Goal: Navigation & Orientation: Find specific page/section

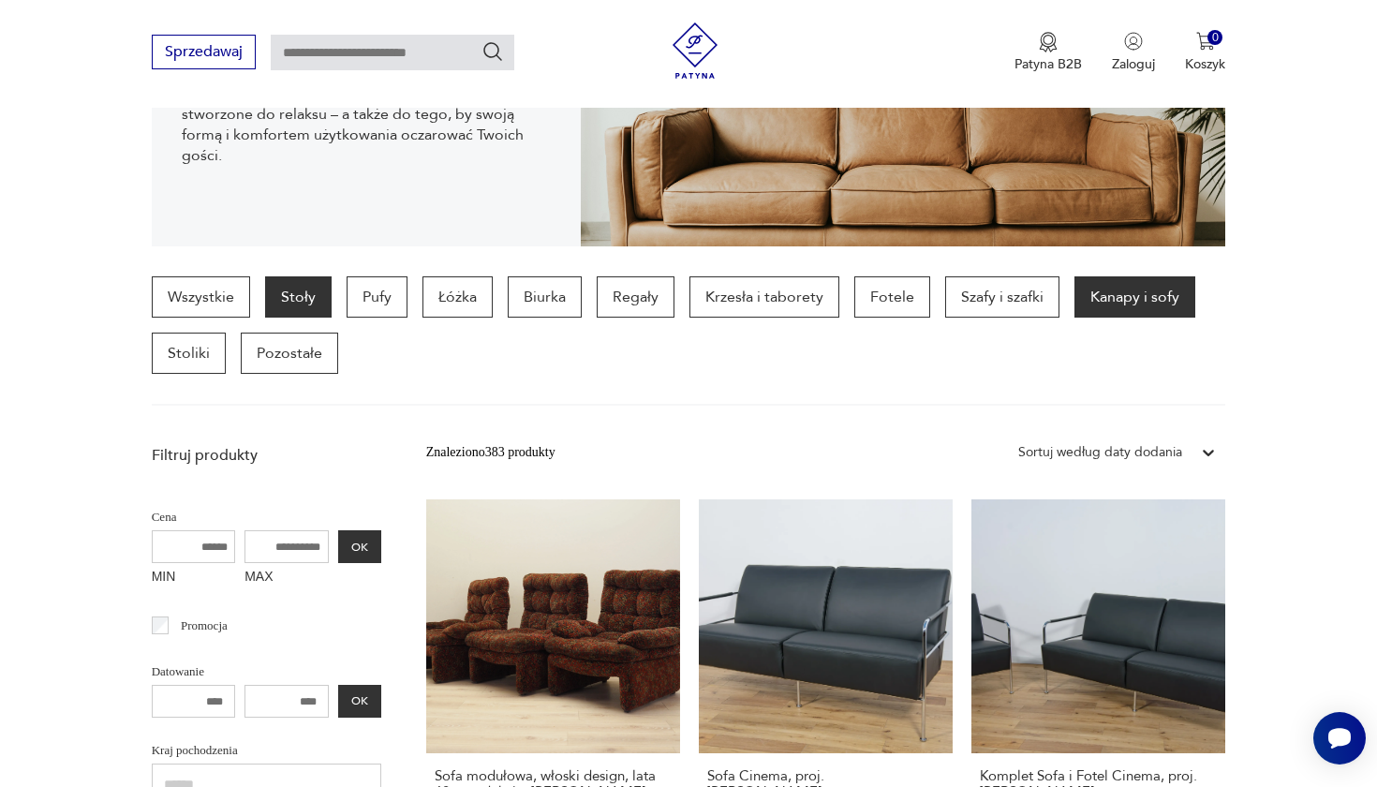
click at [295, 289] on p "Stoły" at bounding box center [298, 296] width 67 height 41
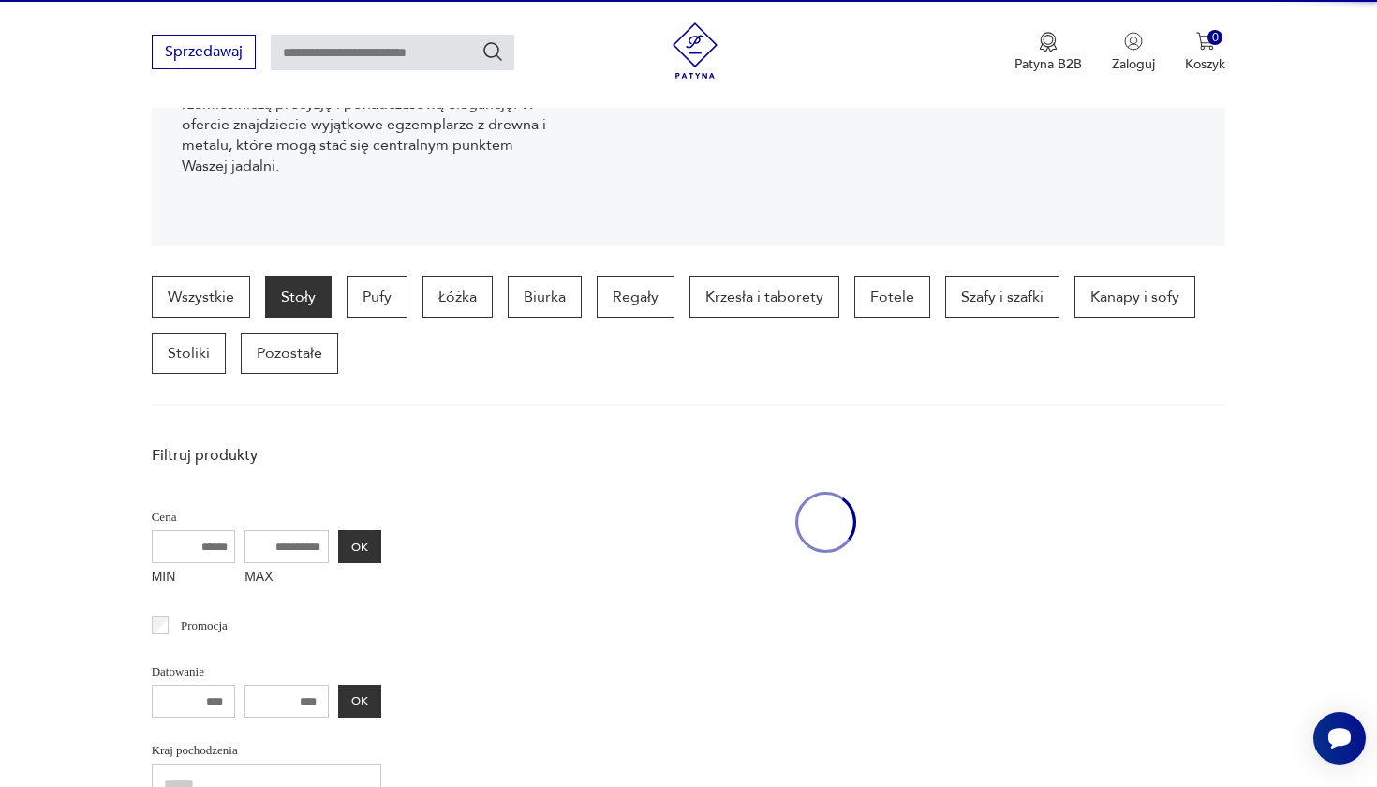
scroll to position [498, 0]
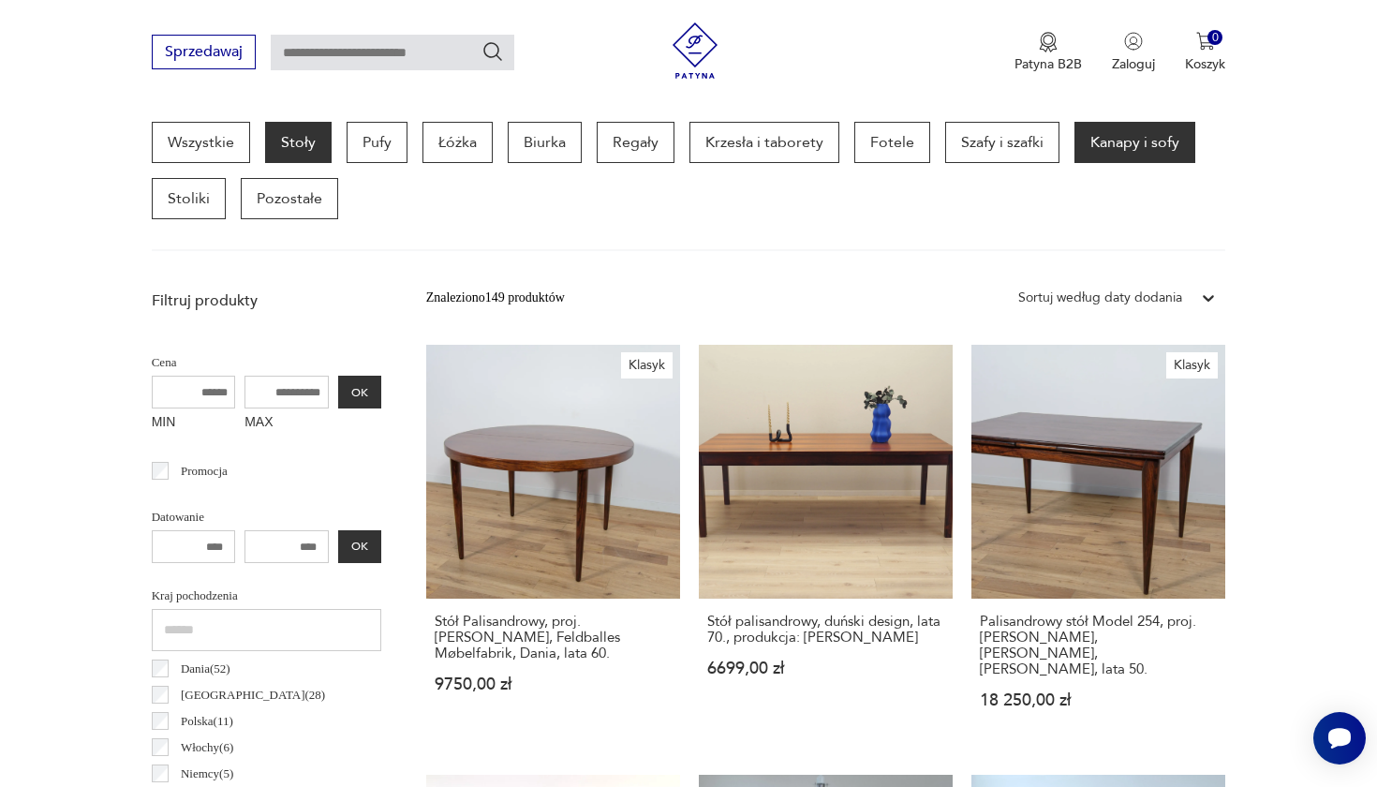
click at [1106, 140] on p "Kanapy i sofy" at bounding box center [1134, 142] width 121 height 41
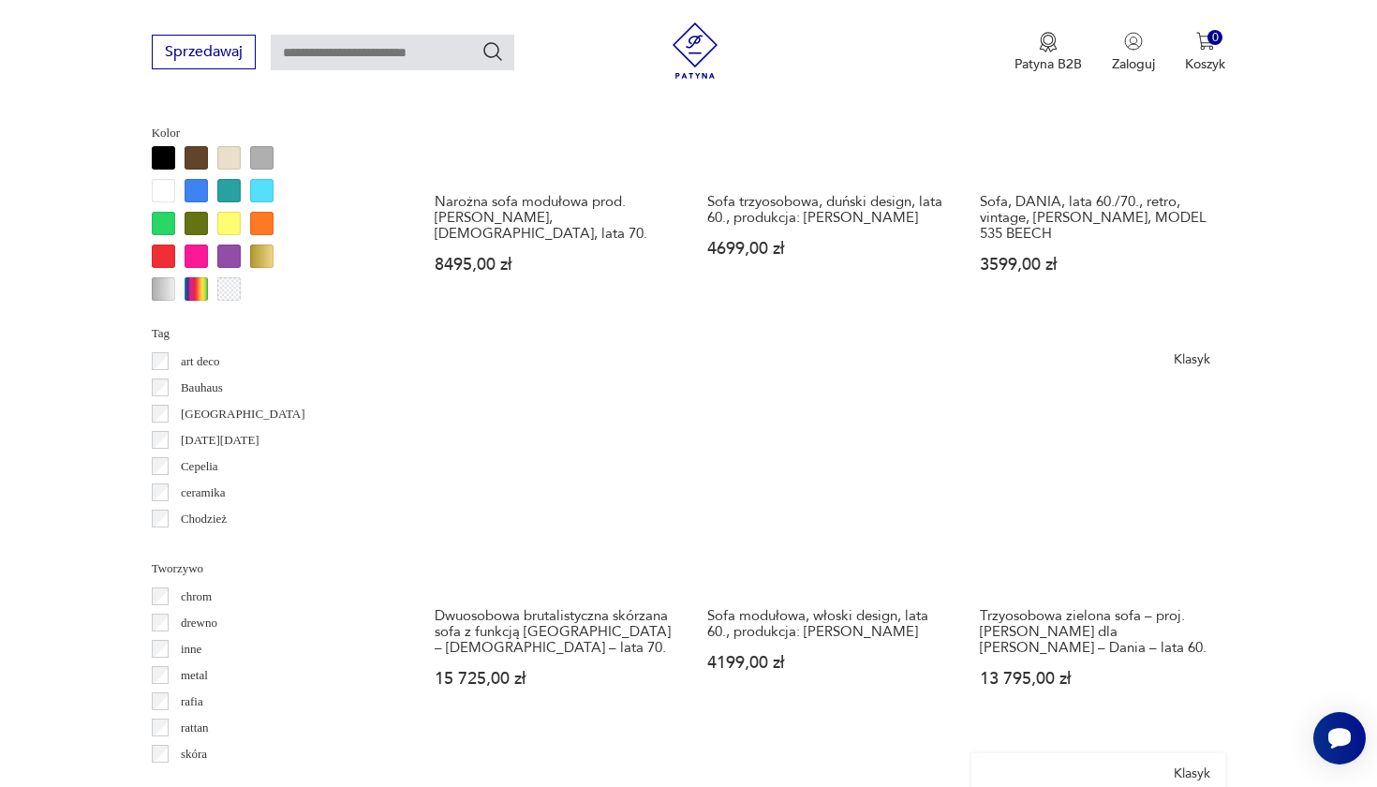
scroll to position [1763, 0]
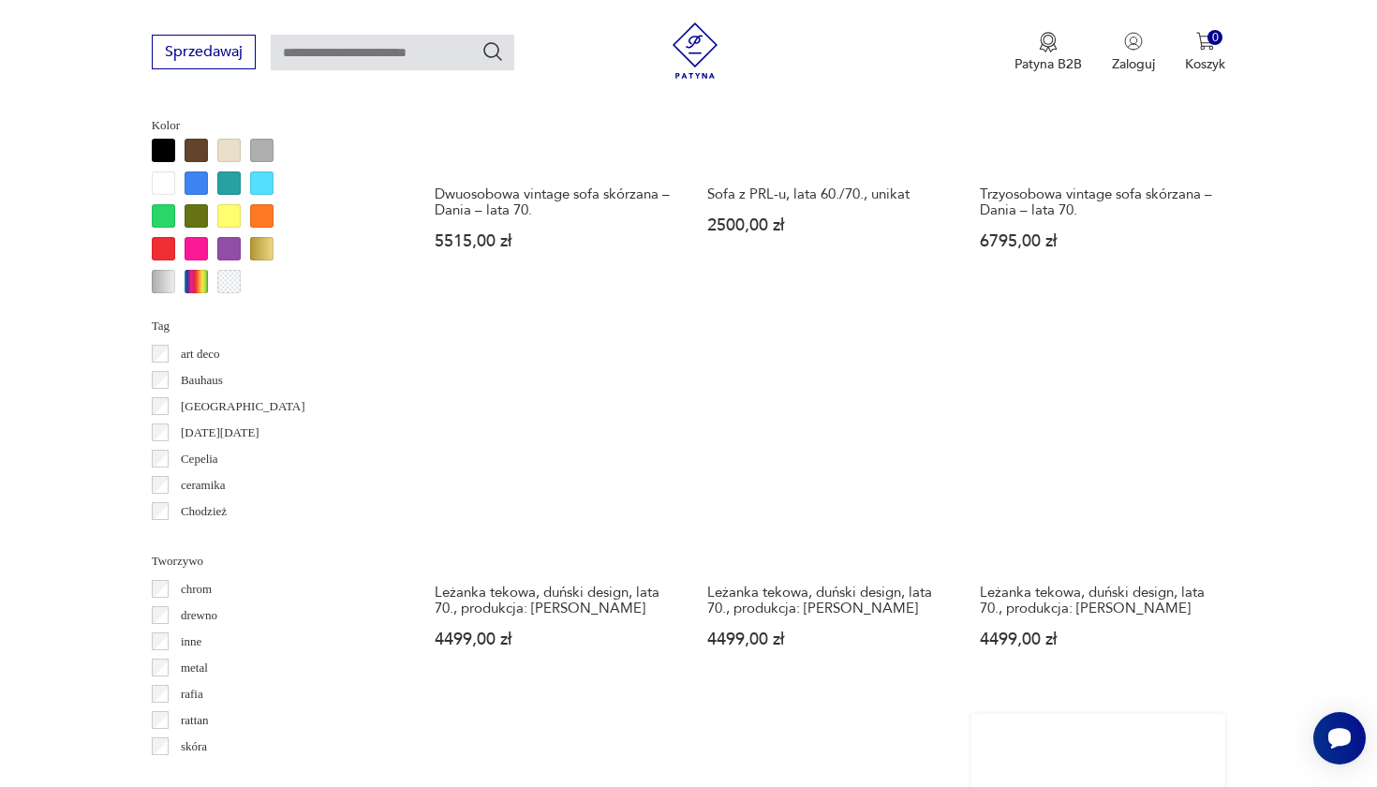
scroll to position [1780, 0]
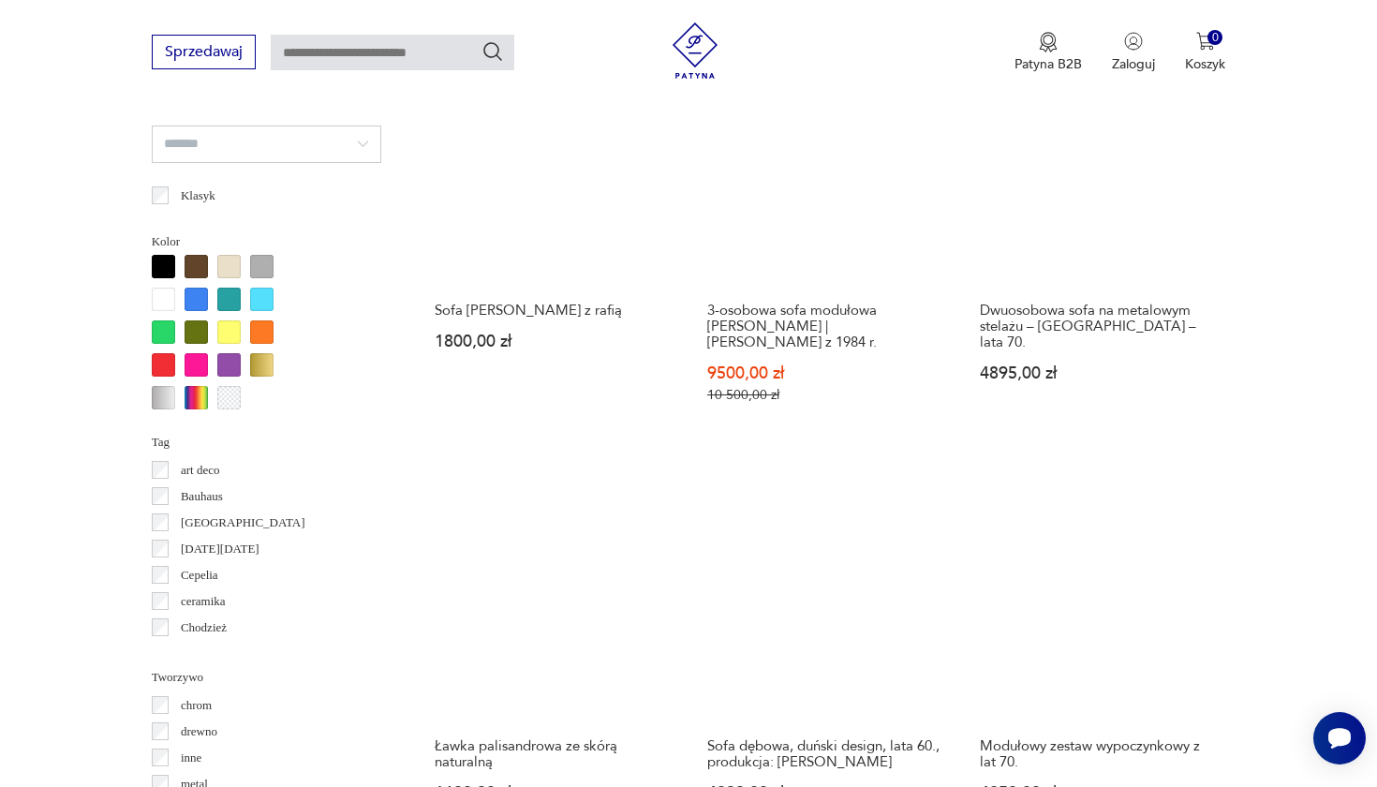
scroll to position [1709, 0]
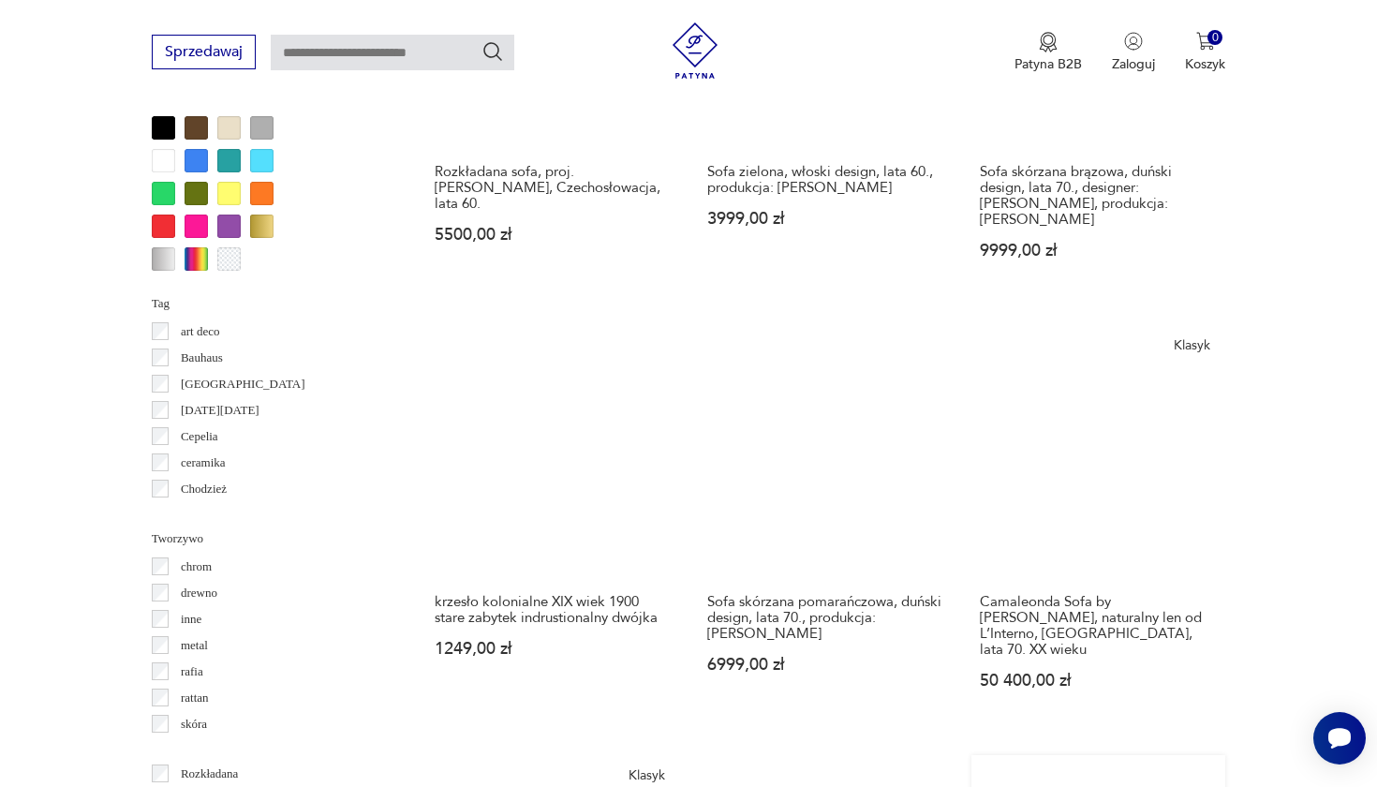
scroll to position [1898, 0]
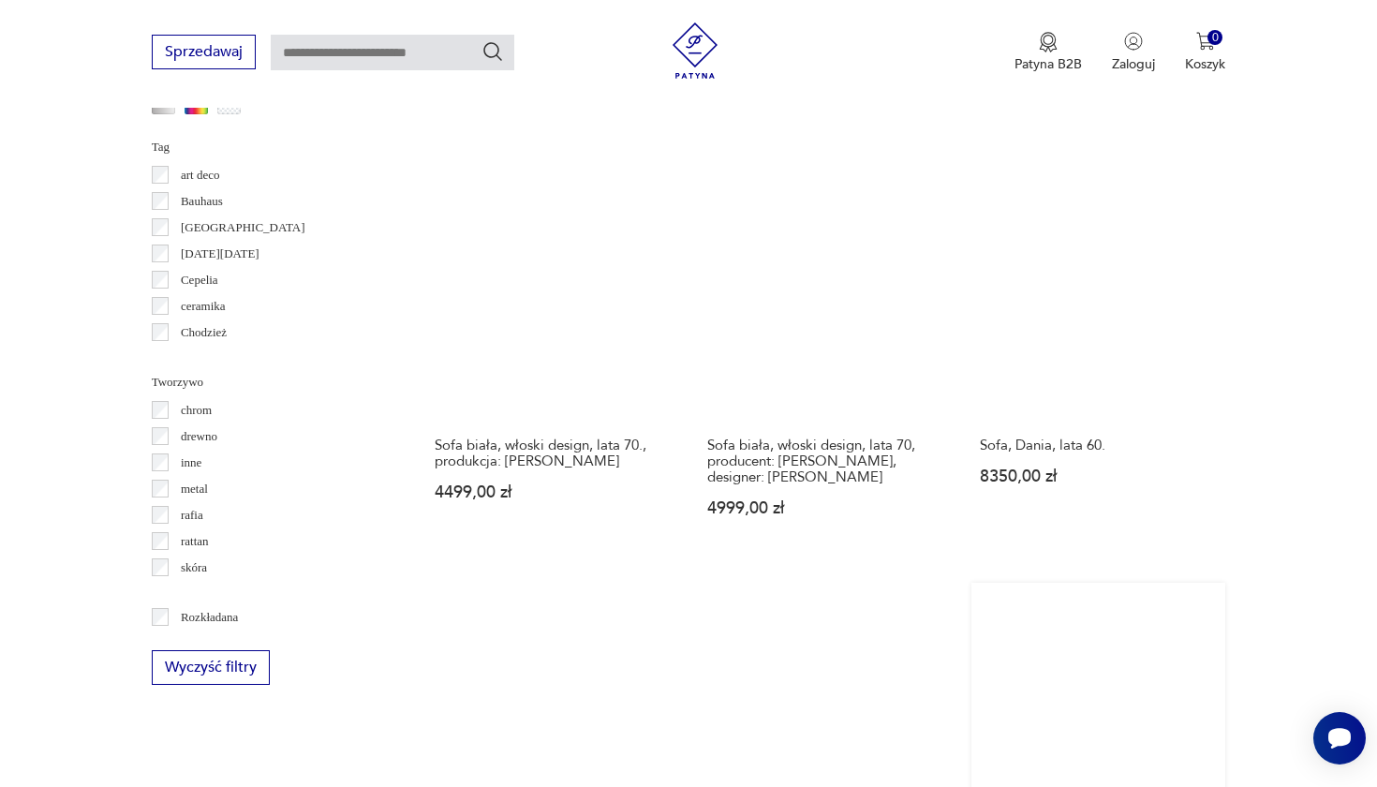
scroll to position [1945, 0]
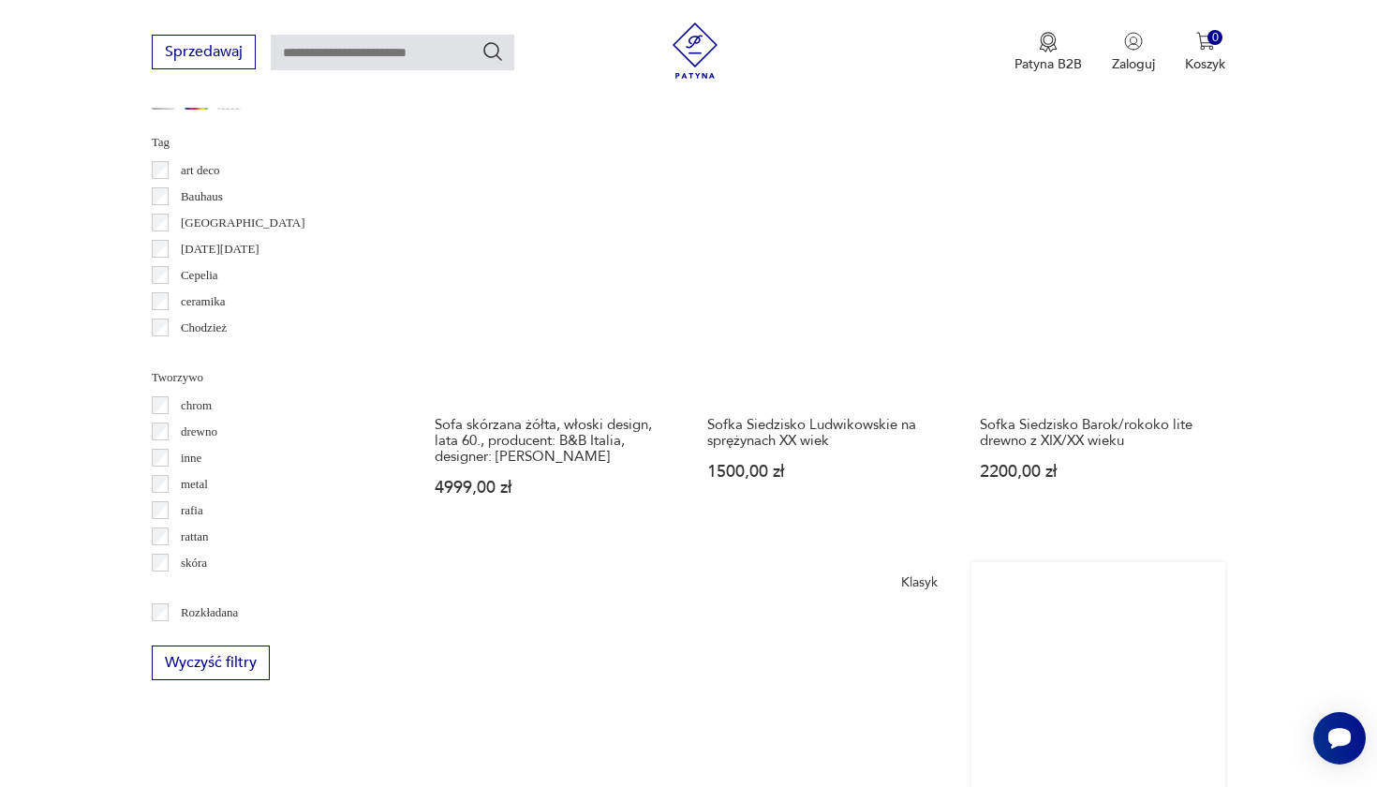
scroll to position [2170, 0]
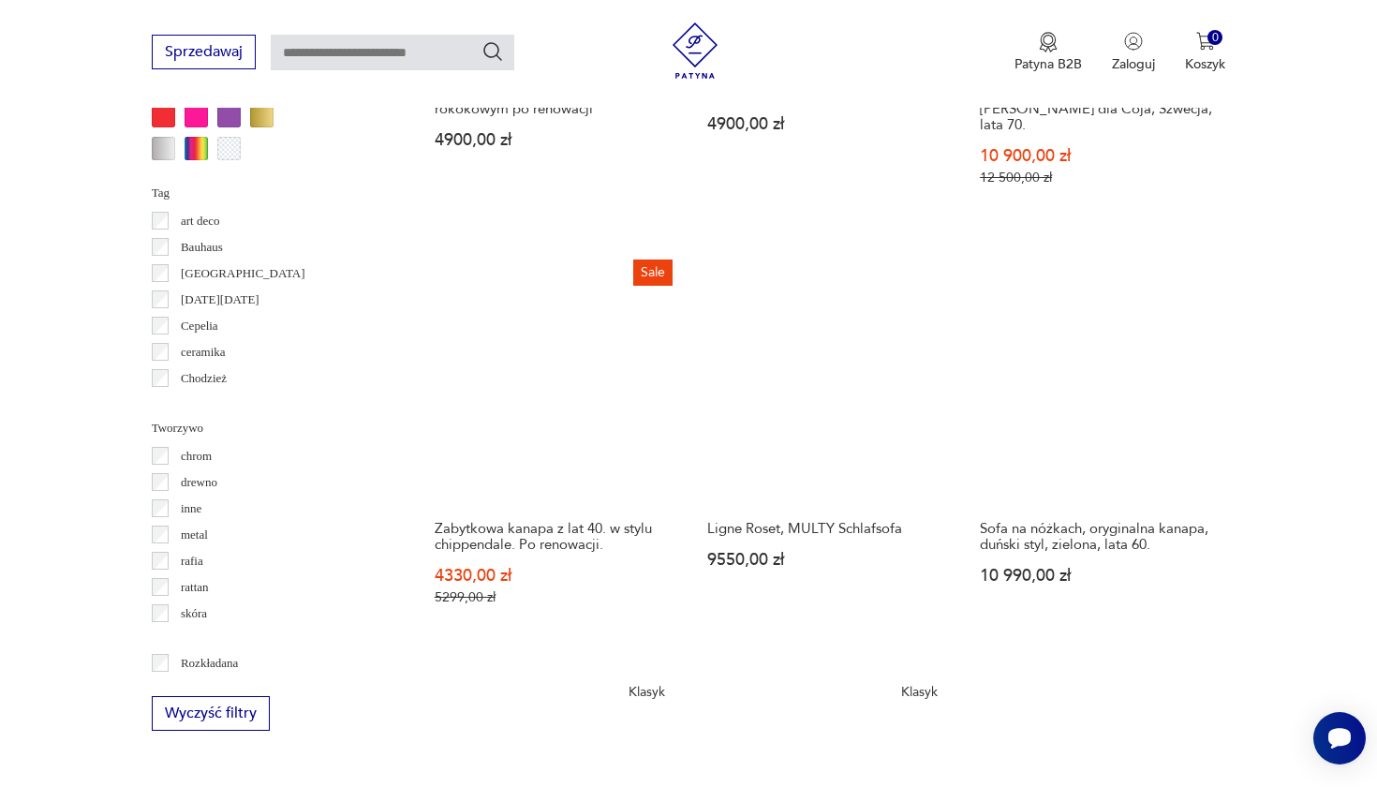
scroll to position [1862, 0]
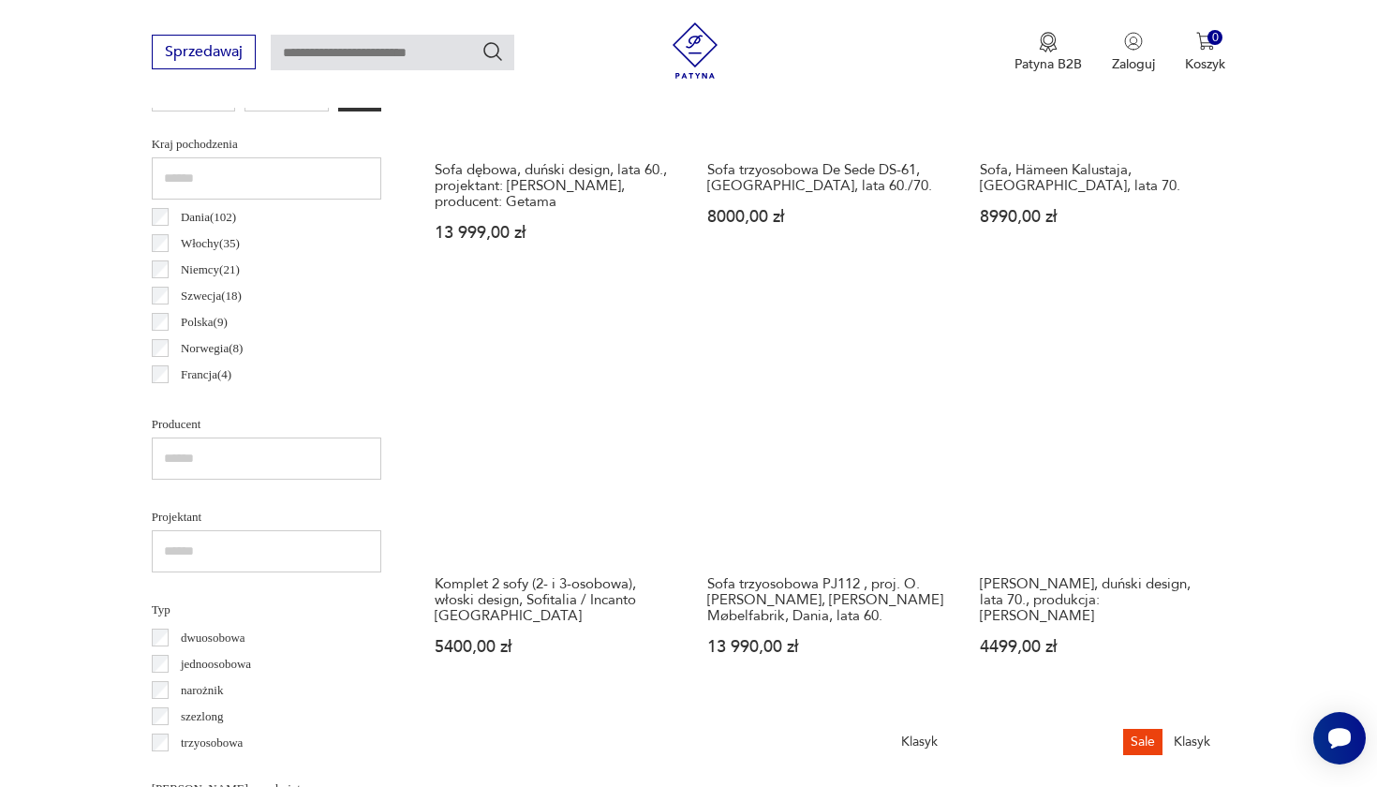
scroll to position [1215, 0]
